Goal: Information Seeking & Learning: Learn about a topic

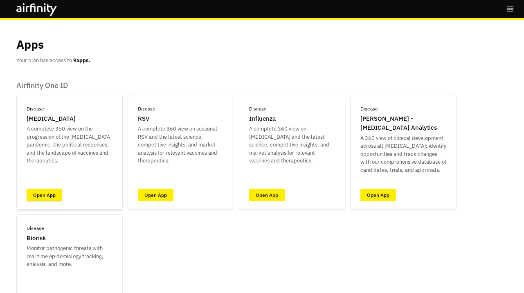
click at [43, 192] on link "Open App" at bounding box center [45, 194] width 36 height 13
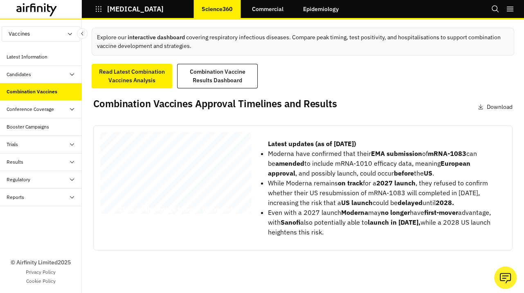
click at [207, 170] on span "Vaccines’ Approval Timelines," at bounding box center [166, 168] width 124 height 9
